Goal: Navigation & Orientation: Find specific page/section

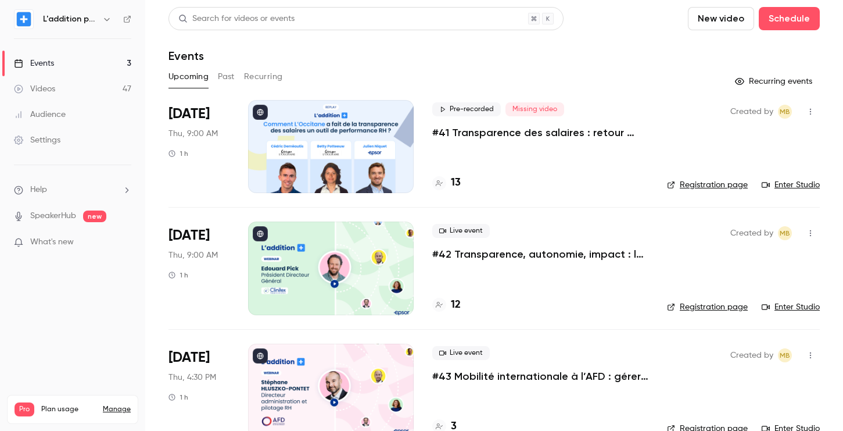
scroll to position [27, 0]
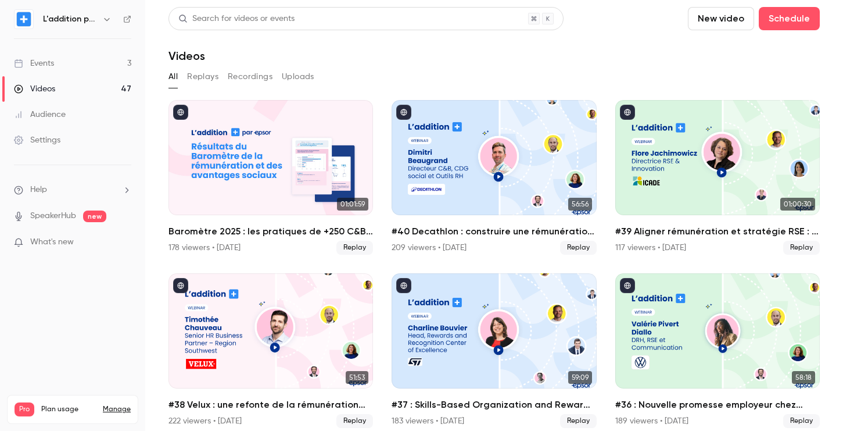
click at [94, 65] on link "Events 3" at bounding box center [72, 64] width 145 height 26
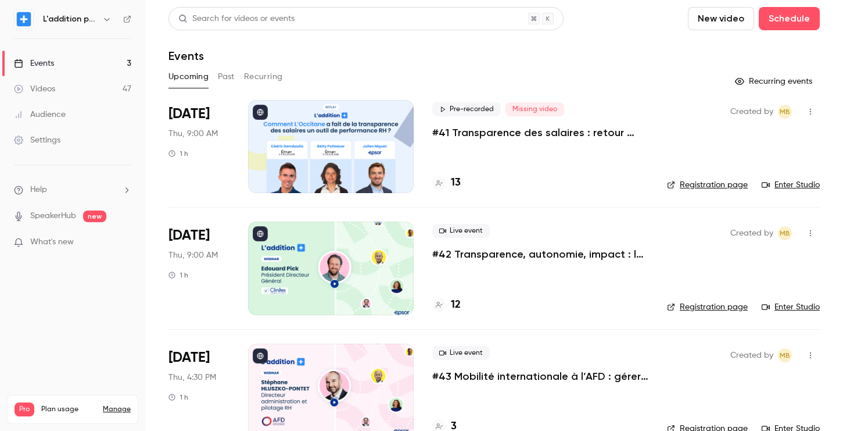
click at [456, 303] on h4 "12" at bounding box center [456, 305] width 10 height 16
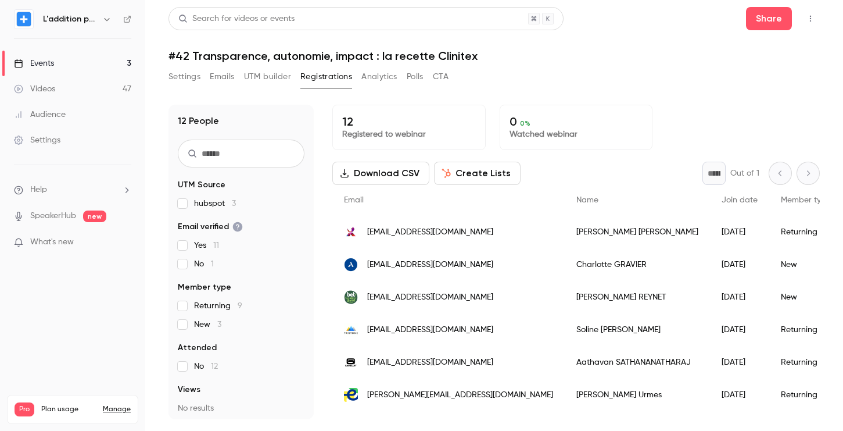
click at [72, 245] on span "What's new" at bounding box center [52, 242] width 44 height 12
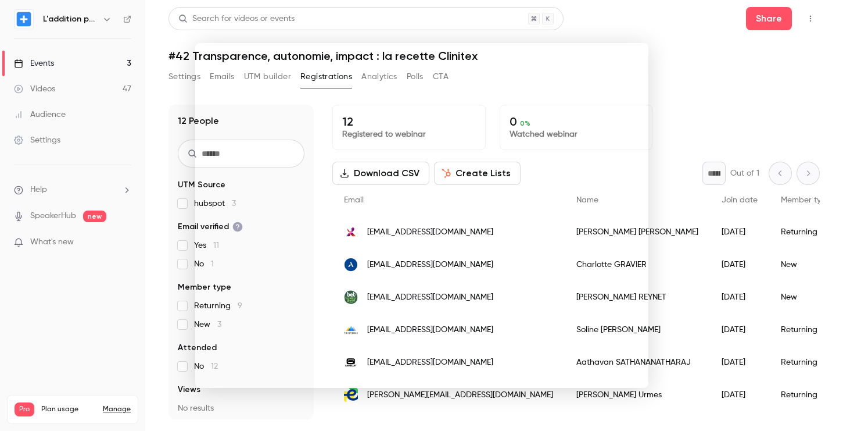
click at [704, 118] on div at bounding box center [421, 215] width 843 height 431
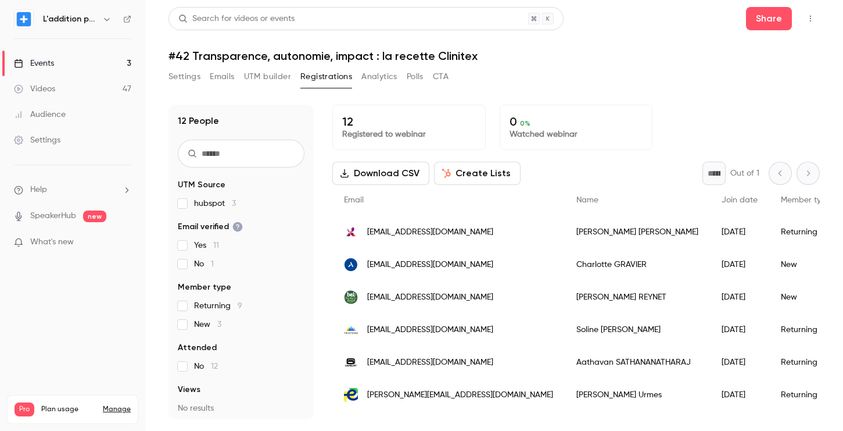
click at [35, 83] on div "Videos" at bounding box center [34, 89] width 41 height 12
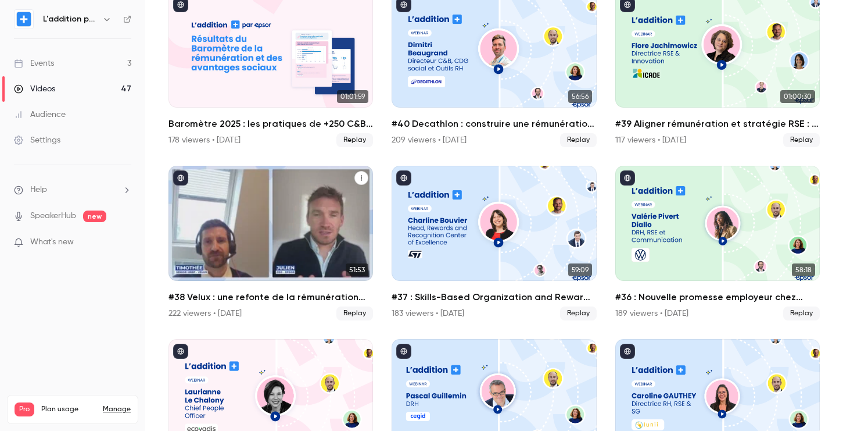
scroll to position [192, 0]
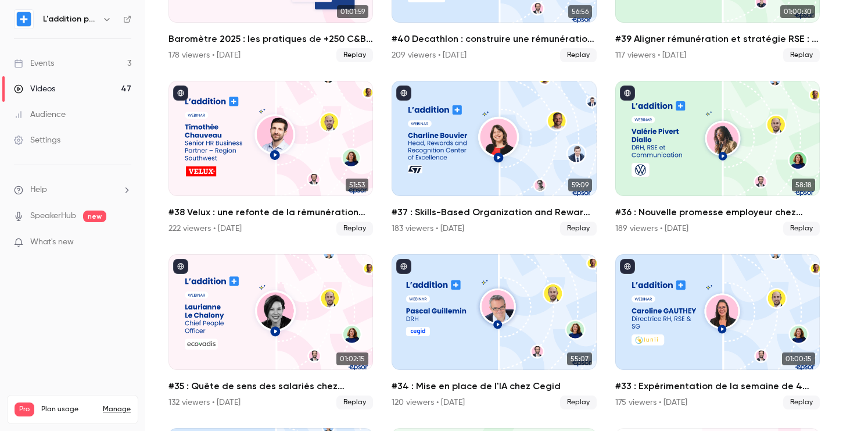
click at [42, 59] on div "Events" at bounding box center [34, 64] width 40 height 12
